Goal: Task Accomplishment & Management: Complete application form

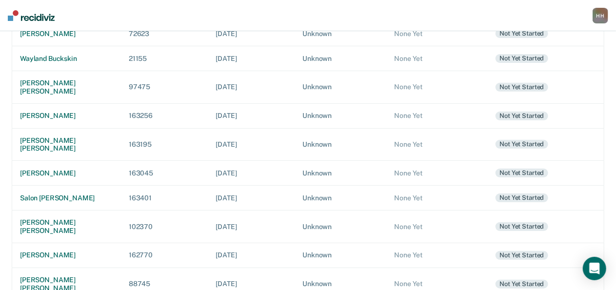
scroll to position [231, 0]
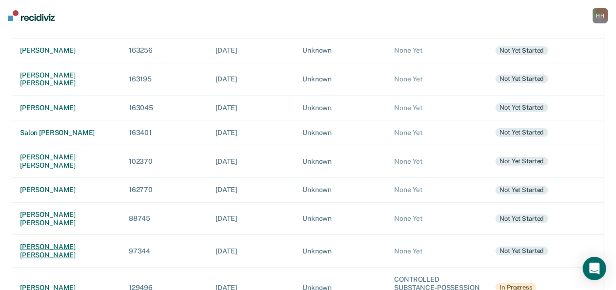
click at [64, 243] on div "[PERSON_NAME] [PERSON_NAME]" at bounding box center [66, 251] width 93 height 17
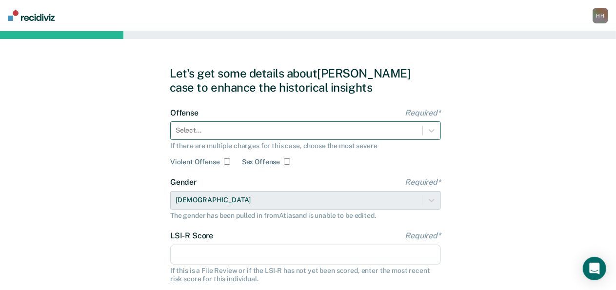
click at [302, 132] on div "Select..." at bounding box center [297, 130] width 252 height 14
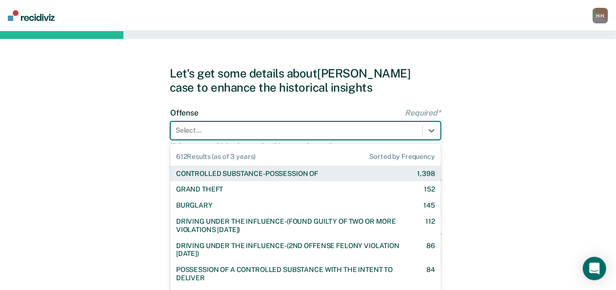
scroll to position [23, 0]
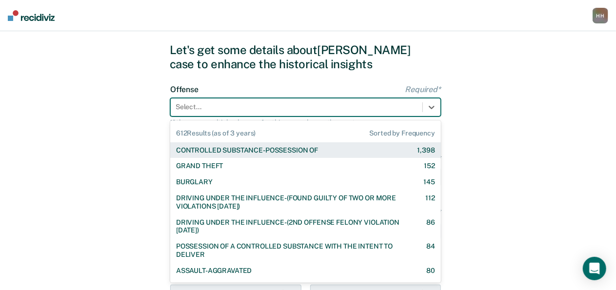
click at [298, 150] on div "CONTROLLED SUBSTANCE-POSSESSION OF" at bounding box center [247, 150] width 142 height 8
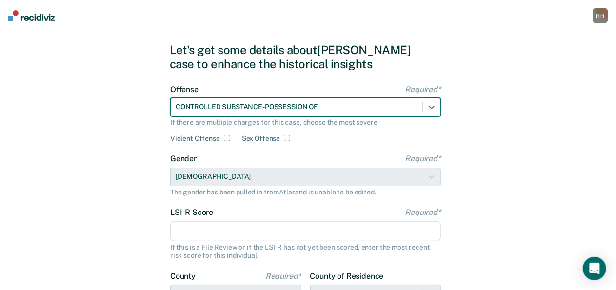
click at [228, 232] on input "LSI-R Score Required*" at bounding box center [305, 232] width 271 height 21
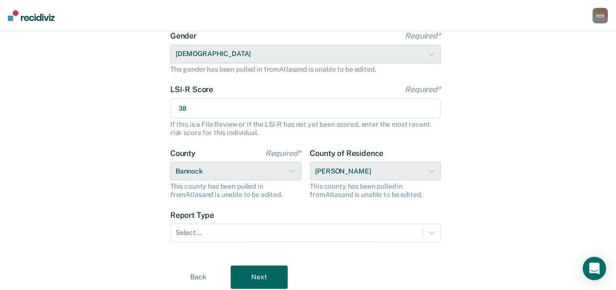
scroll to position [147, 0]
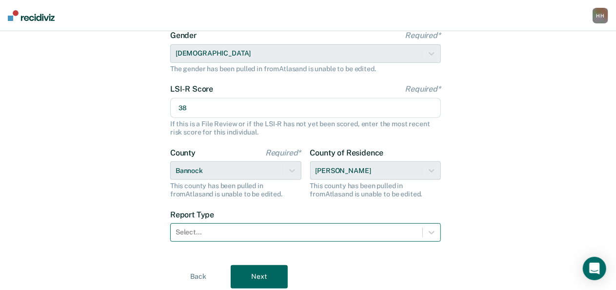
type input "38"
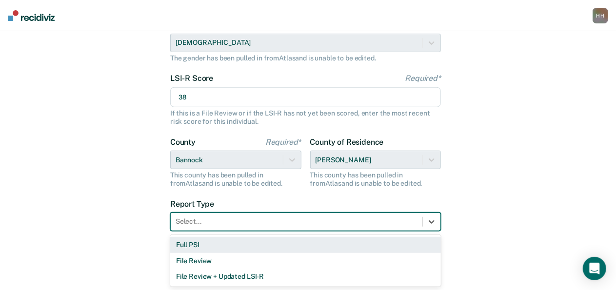
click at [213, 226] on div "Select..." at bounding box center [297, 222] width 252 height 14
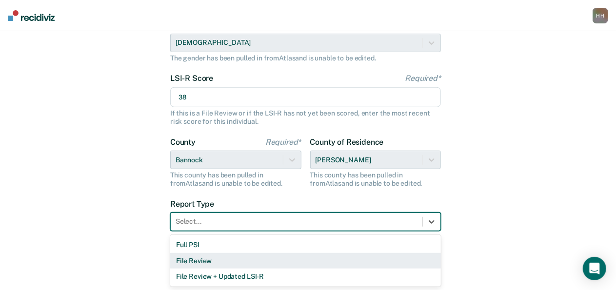
click at [213, 260] on div "File Review" at bounding box center [305, 261] width 271 height 16
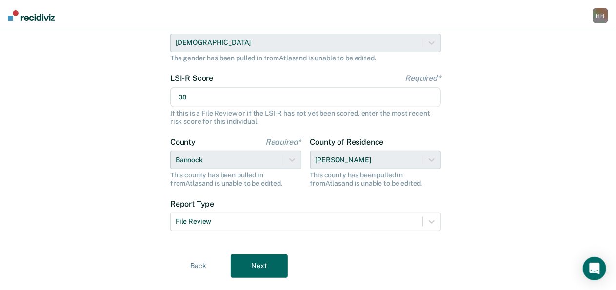
click at [264, 263] on button "Next" at bounding box center [259, 266] width 57 height 23
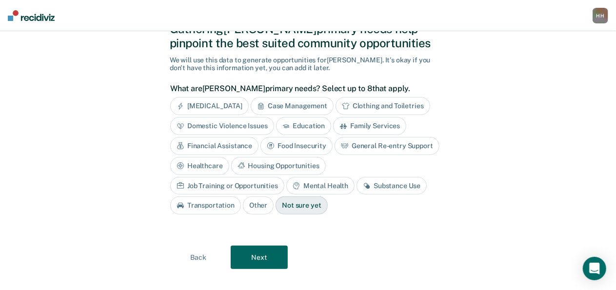
scroll to position [45, 0]
click at [357, 188] on div "Substance Use" at bounding box center [392, 186] width 70 height 18
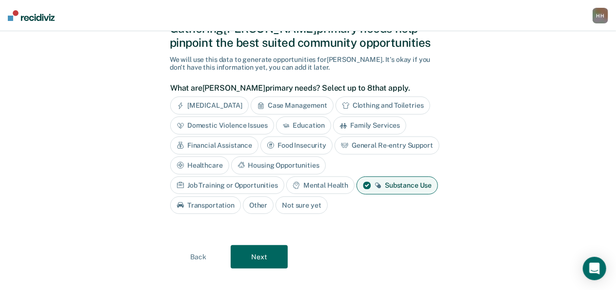
click at [263, 263] on button "Next" at bounding box center [259, 257] width 57 height 23
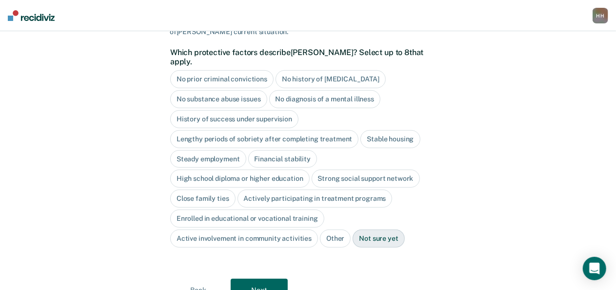
scroll to position [91, 0]
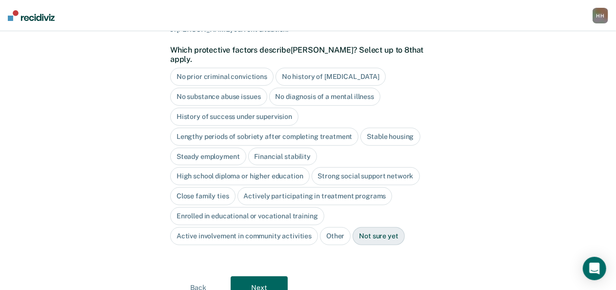
click at [224, 191] on div "Close family ties" at bounding box center [202, 196] width 65 height 18
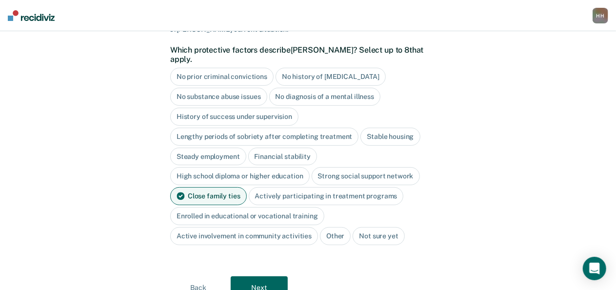
click at [278, 277] on button "Next" at bounding box center [259, 288] width 57 height 23
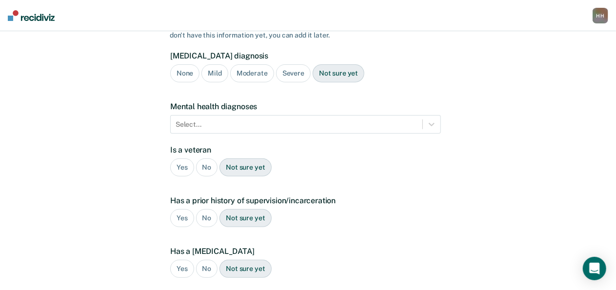
scroll to position [222, 0]
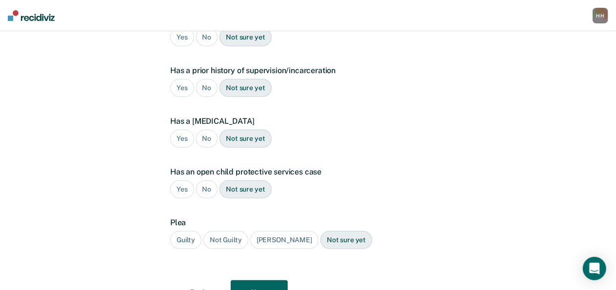
click at [176, 79] on div "Yes" at bounding box center [182, 88] width 24 height 18
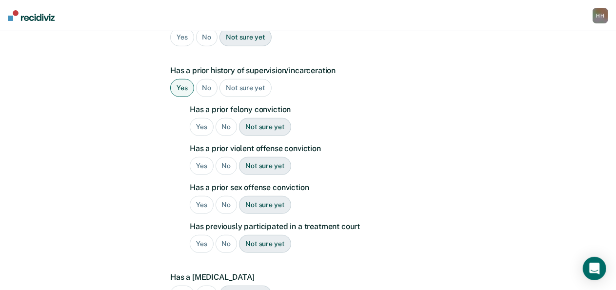
click at [205, 118] on div "Yes" at bounding box center [202, 127] width 24 height 18
click at [228, 157] on div "No" at bounding box center [227, 166] width 22 height 18
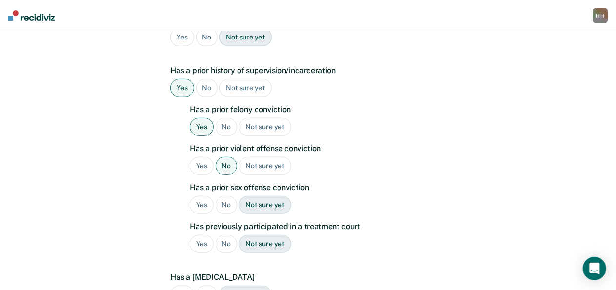
click at [226, 196] on div "No" at bounding box center [227, 205] width 22 height 18
click at [203, 235] on div "Yes" at bounding box center [202, 244] width 24 height 18
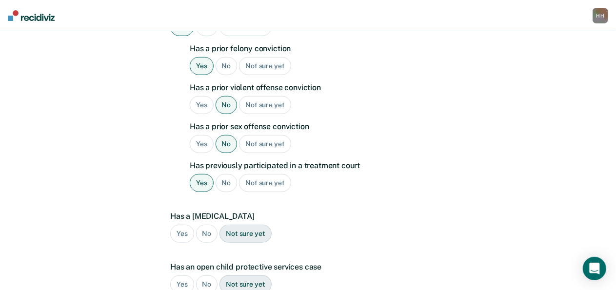
scroll to position [284, 0]
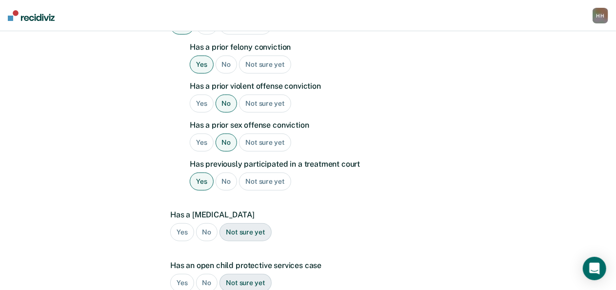
click at [203, 225] on div "Has a [MEDICAL_DATA] Yes No Not sure yet" at bounding box center [305, 229] width 271 height 39
click at [206, 224] on div "No" at bounding box center [207, 233] width 22 height 18
click at [205, 274] on div "No" at bounding box center [207, 283] width 22 height 18
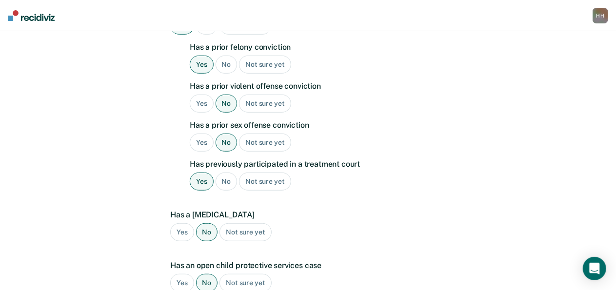
scroll to position [409, 0]
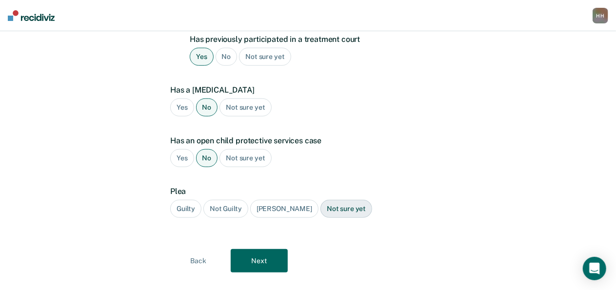
click at [188, 200] on div "Guilty" at bounding box center [185, 209] width 31 height 18
click at [289, 249] on div "Back Next" at bounding box center [308, 260] width 277 height 23
click at [281, 249] on button "Next" at bounding box center [259, 260] width 57 height 23
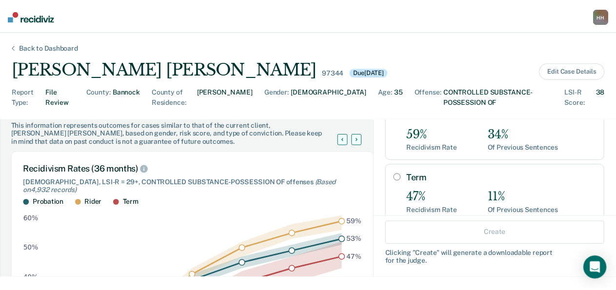
scroll to position [138, 0]
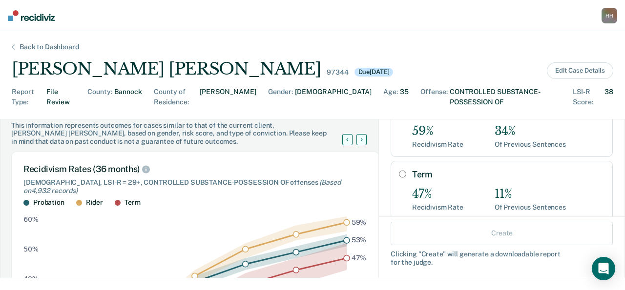
click at [399, 170] on input "Term" at bounding box center [402, 174] width 7 height 8
radio input "true"
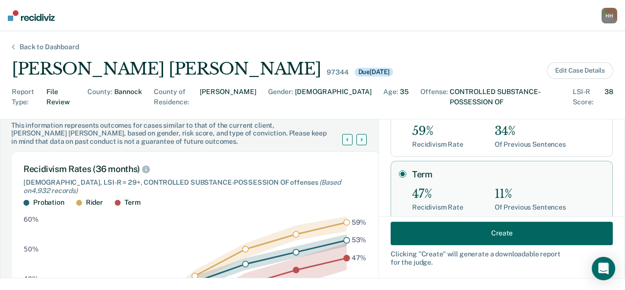
click at [433, 242] on button "Create" at bounding box center [501, 233] width 222 height 23
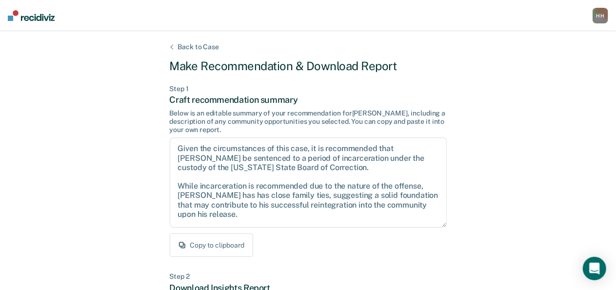
click at [198, 244] on button "Copy to clipboard" at bounding box center [211, 245] width 83 height 23
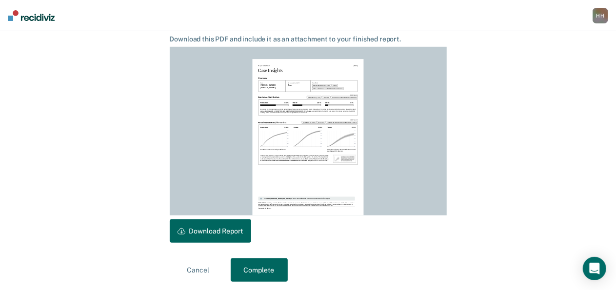
scroll to position [266, 0]
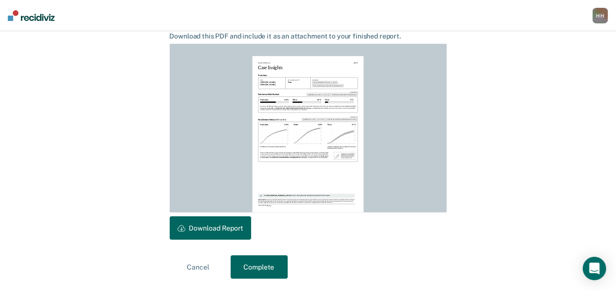
click at [209, 226] on button "Download Report" at bounding box center [211, 228] width 82 height 23
